Goal: Information Seeking & Learning: Learn about a topic

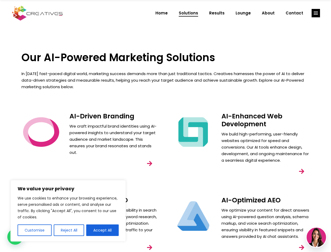
click at [166, 126] on div "AI-Enhanced Web Development We build high-performing, user-friendly websites op…" at bounding box center [242, 150] width 152 height 84
click at [34, 230] on button "Customise" at bounding box center [35, 230] width 34 height 12
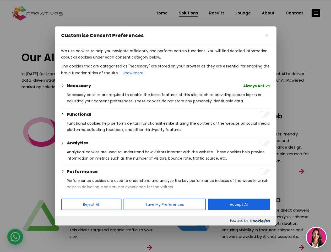
click at [102, 175] on div "Performance" at bounding box center [168, 171] width 203 height 6
click at [316, 13] on div at bounding box center [165, 126] width 331 height 252
click at [316, 237] on img at bounding box center [316, 236] width 19 height 19
